Goal: Task Accomplishment & Management: Manage account settings

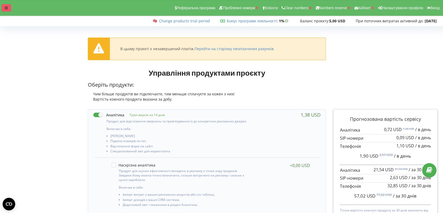
click at [9, 8] on div at bounding box center [6, 7] width 9 height 7
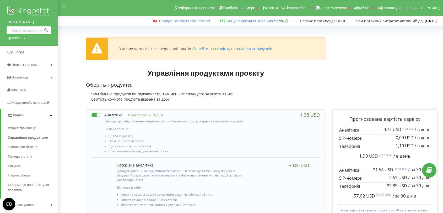
click at [26, 115] on link "Кошти" at bounding box center [29, 115] width 57 height 13
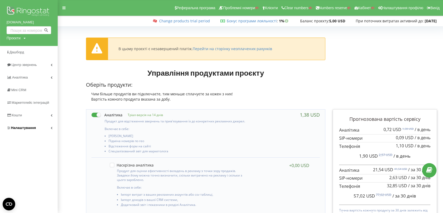
click at [25, 127] on span "Налаштування" at bounding box center [23, 128] width 25 height 4
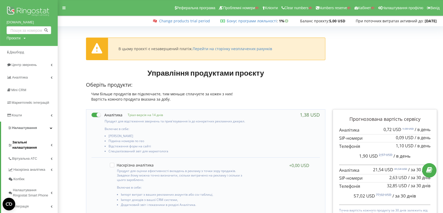
click at [30, 147] on span "Загальні налаштування" at bounding box center [31, 145] width 38 height 10
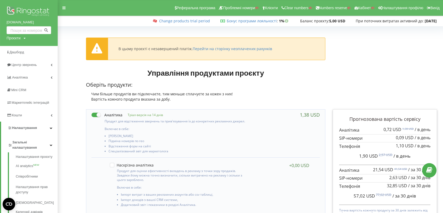
click at [28, 141] on span "Загальні налаштування" at bounding box center [31, 145] width 38 height 10
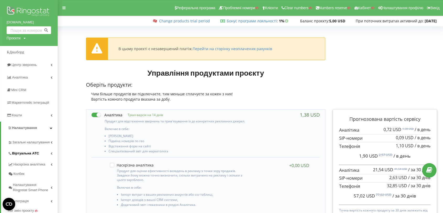
click at [30, 154] on span "Віртуальна АТС" at bounding box center [25, 153] width 27 height 5
click at [30, 171] on link "Переадресація" at bounding box center [37, 171] width 42 height 10
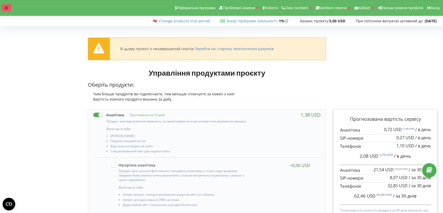
click at [6, 7] on icon at bounding box center [6, 8] width 3 height 4
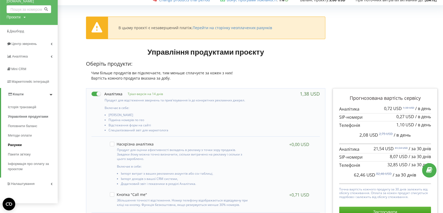
scroll to position [58, 0]
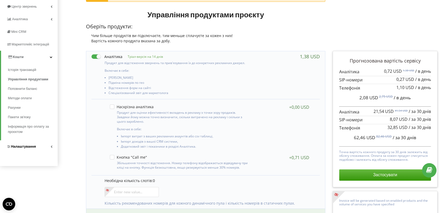
click at [20, 146] on span "Налаштування" at bounding box center [23, 146] width 25 height 4
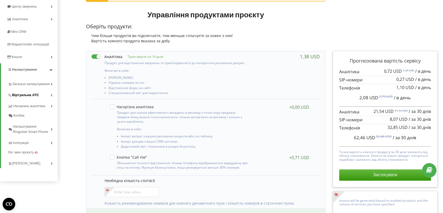
click at [28, 95] on span "Віртуальна АТС" at bounding box center [25, 94] width 27 height 5
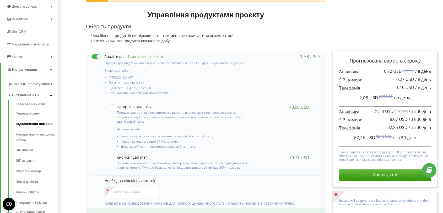
click at [40, 124] on link "Підключення номерів" at bounding box center [37, 124] width 42 height 10
